Goal: Transaction & Acquisition: Purchase product/service

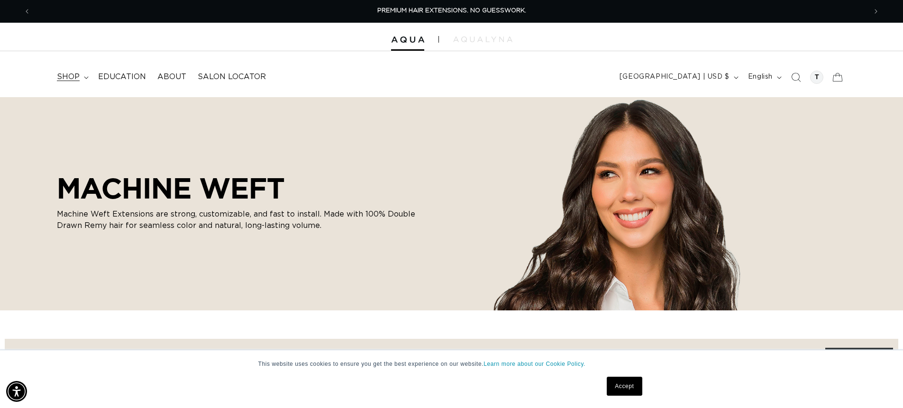
click at [79, 74] on span "shop" at bounding box center [68, 77] width 23 height 10
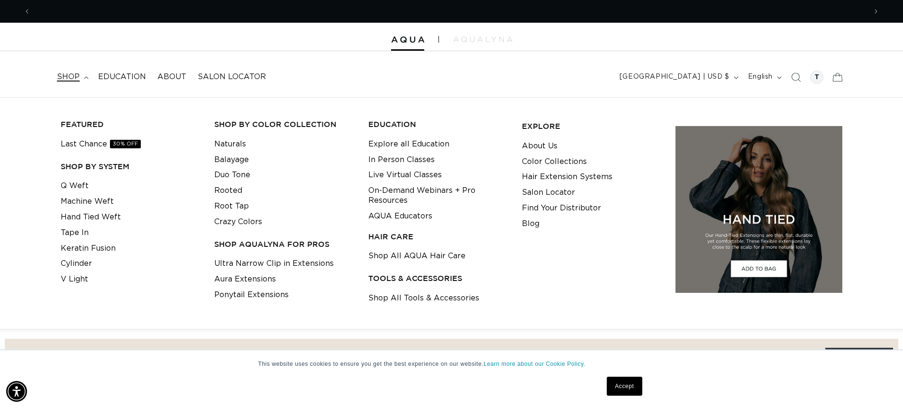
scroll to position [0, 1671]
click at [86, 203] on link "Machine Weft" at bounding box center [87, 202] width 53 height 16
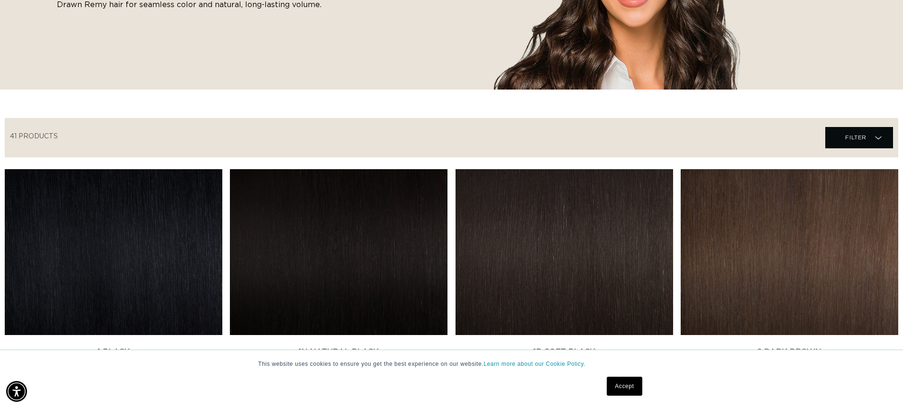
scroll to position [284, 0]
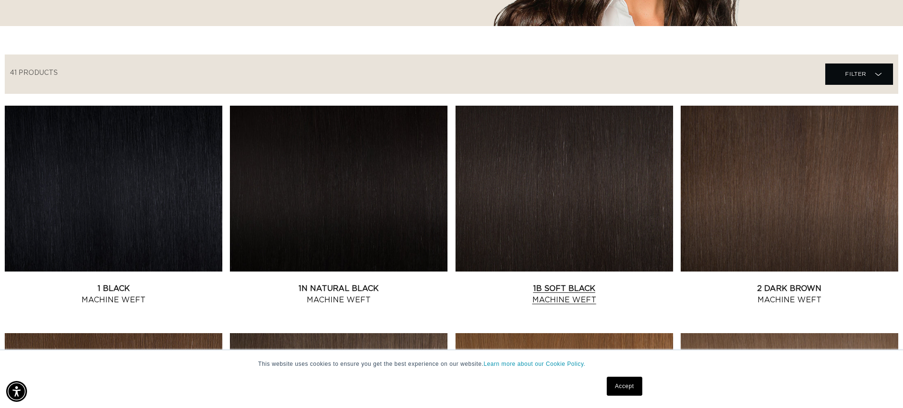
click at [558, 283] on link "1B Soft Black Machine Weft" at bounding box center [564, 294] width 218 height 23
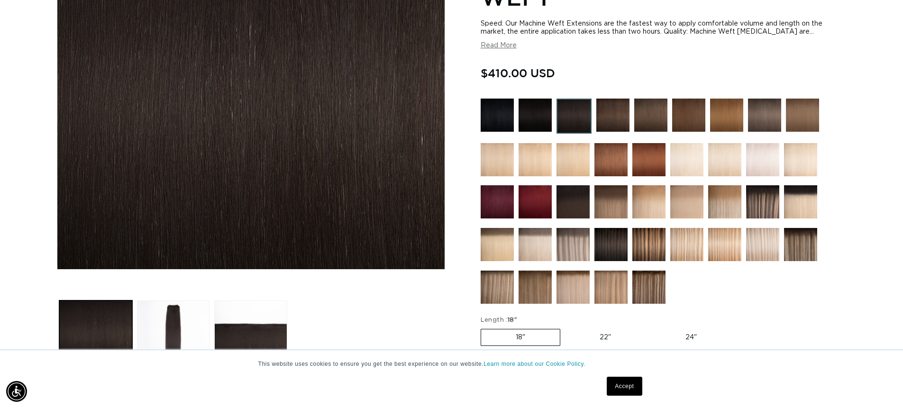
scroll to position [0, 835]
